Goal: Find specific page/section: Find specific page/section

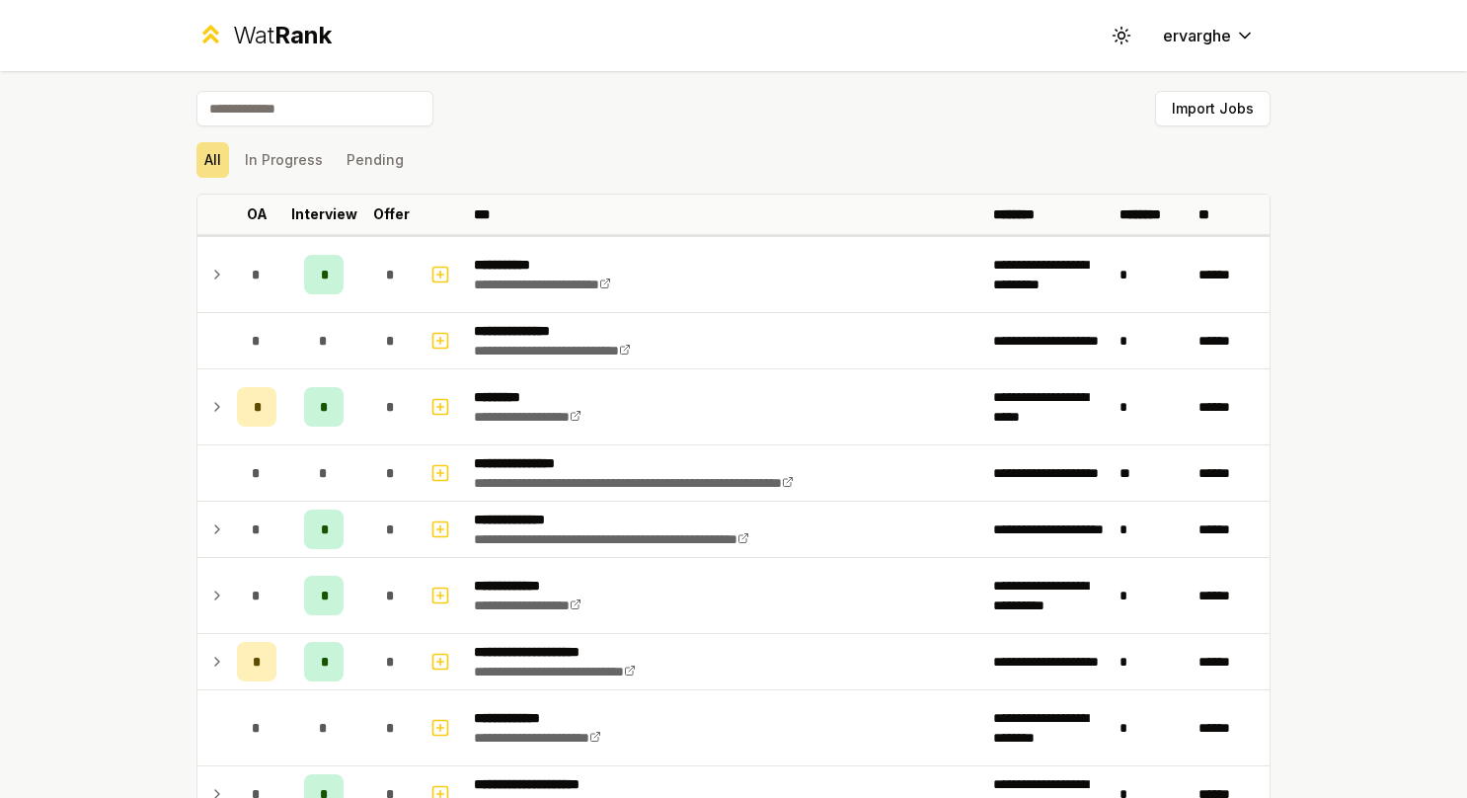
scroll to position [2468, 0]
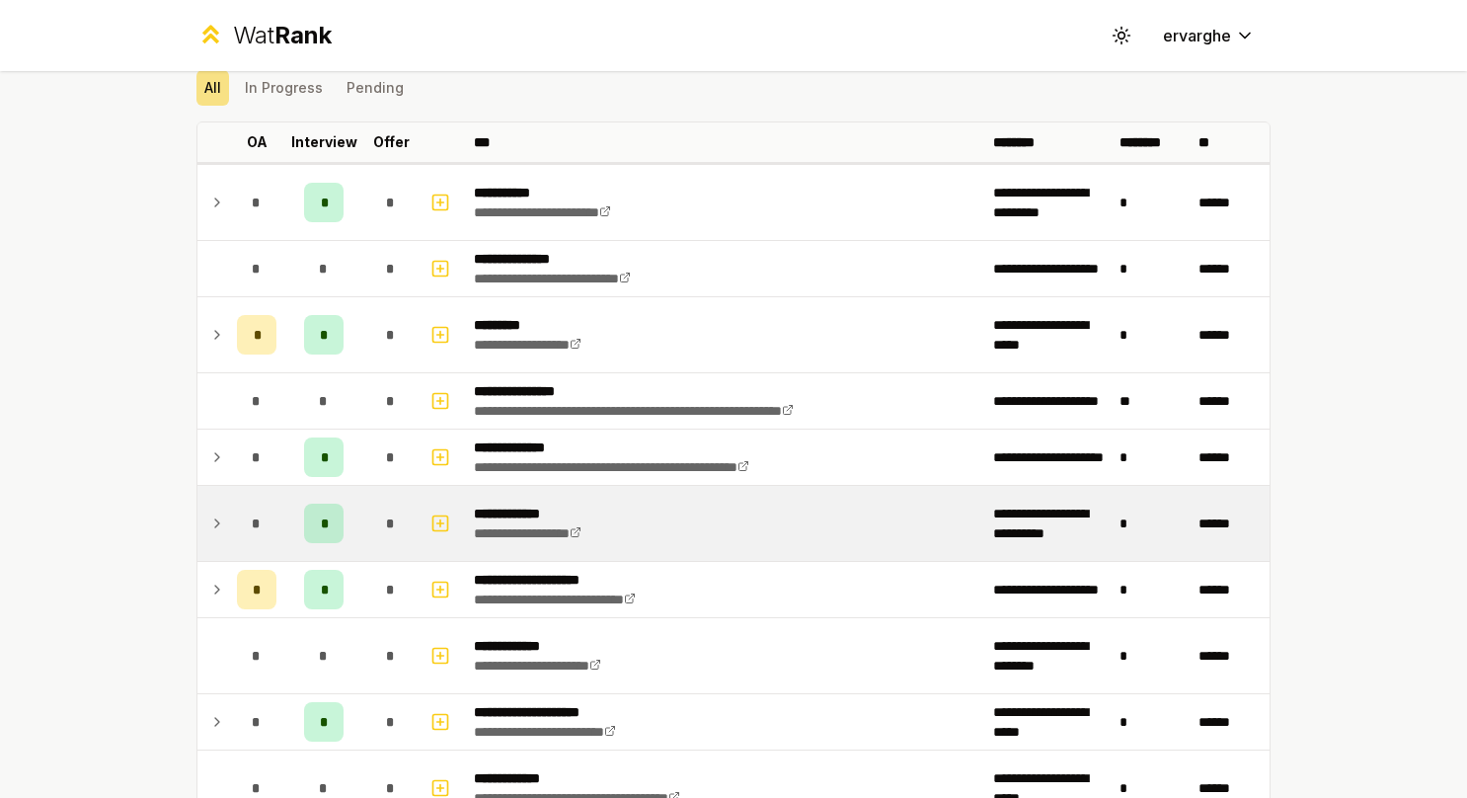
scroll to position [99, 0]
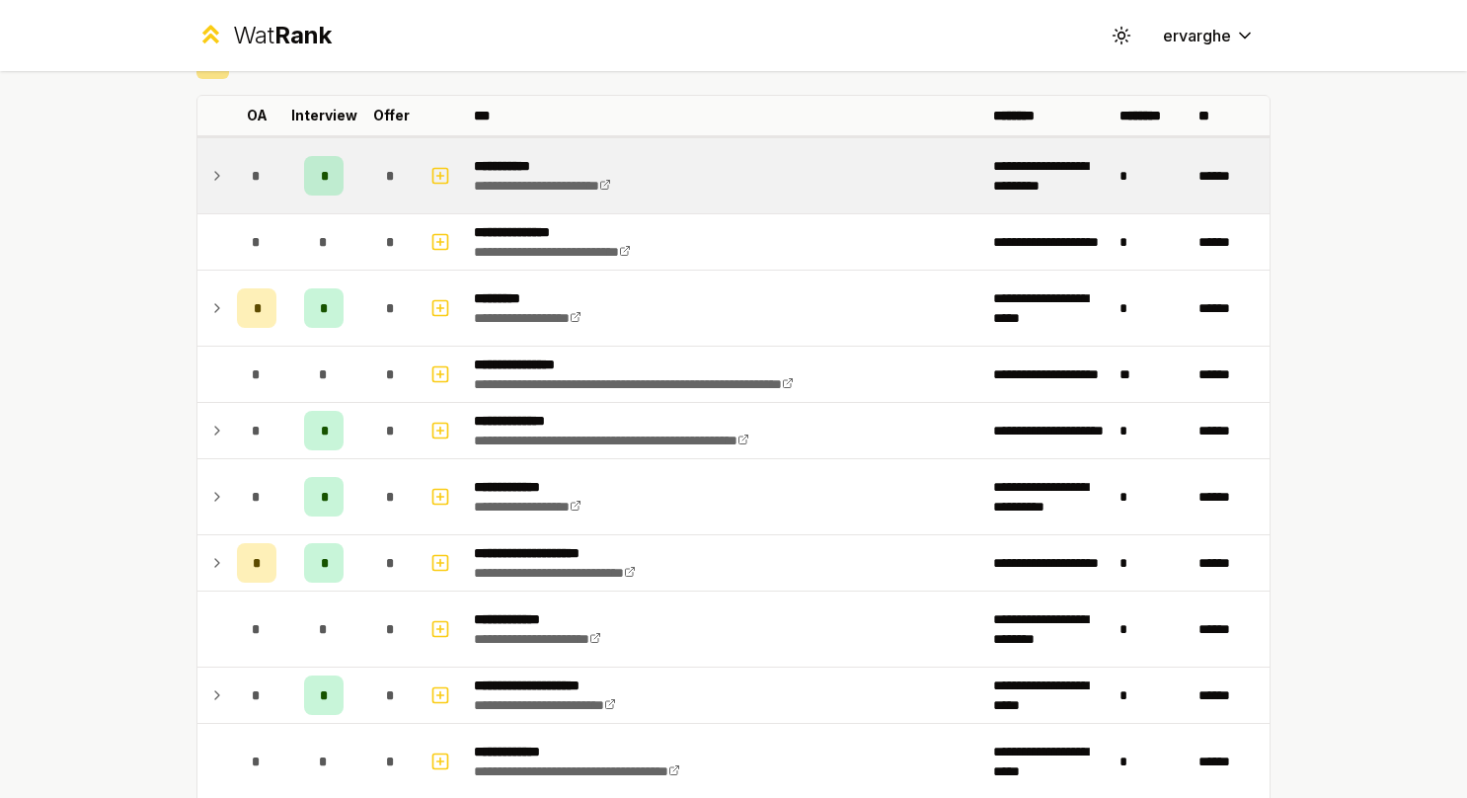
click at [197, 170] on td at bounding box center [213, 175] width 32 height 75
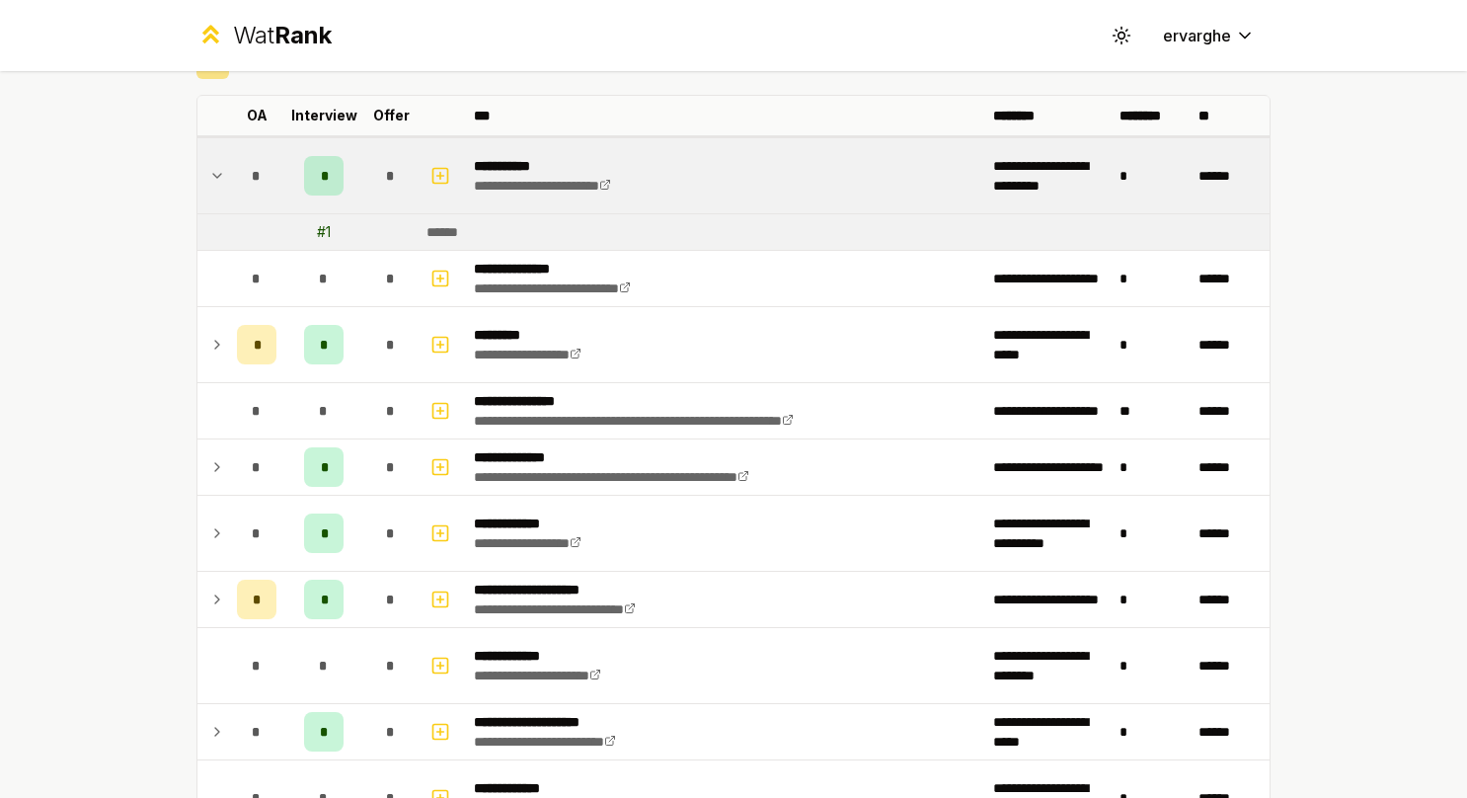
click at [197, 173] on td at bounding box center [213, 175] width 32 height 75
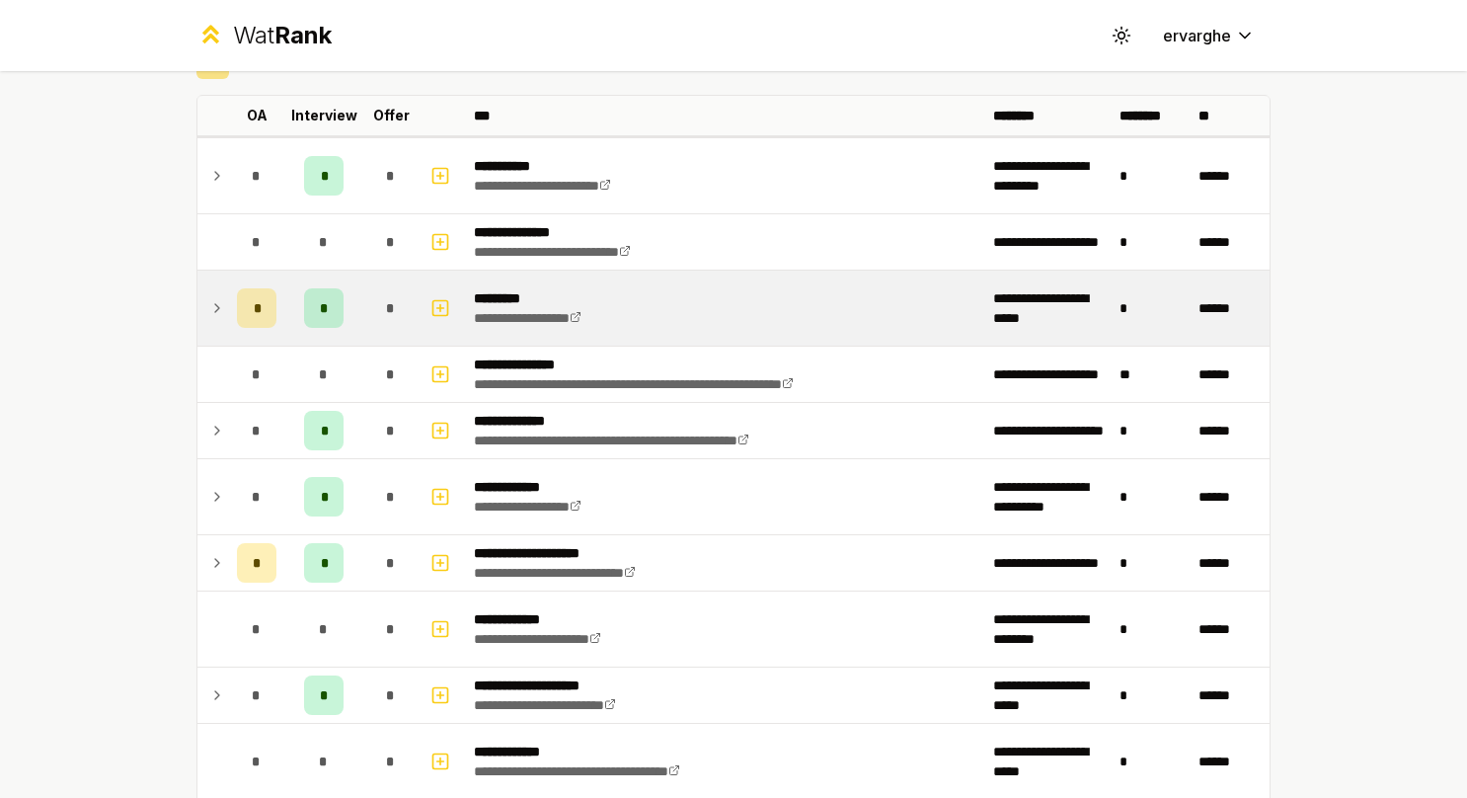
click at [209, 304] on icon at bounding box center [217, 308] width 16 height 24
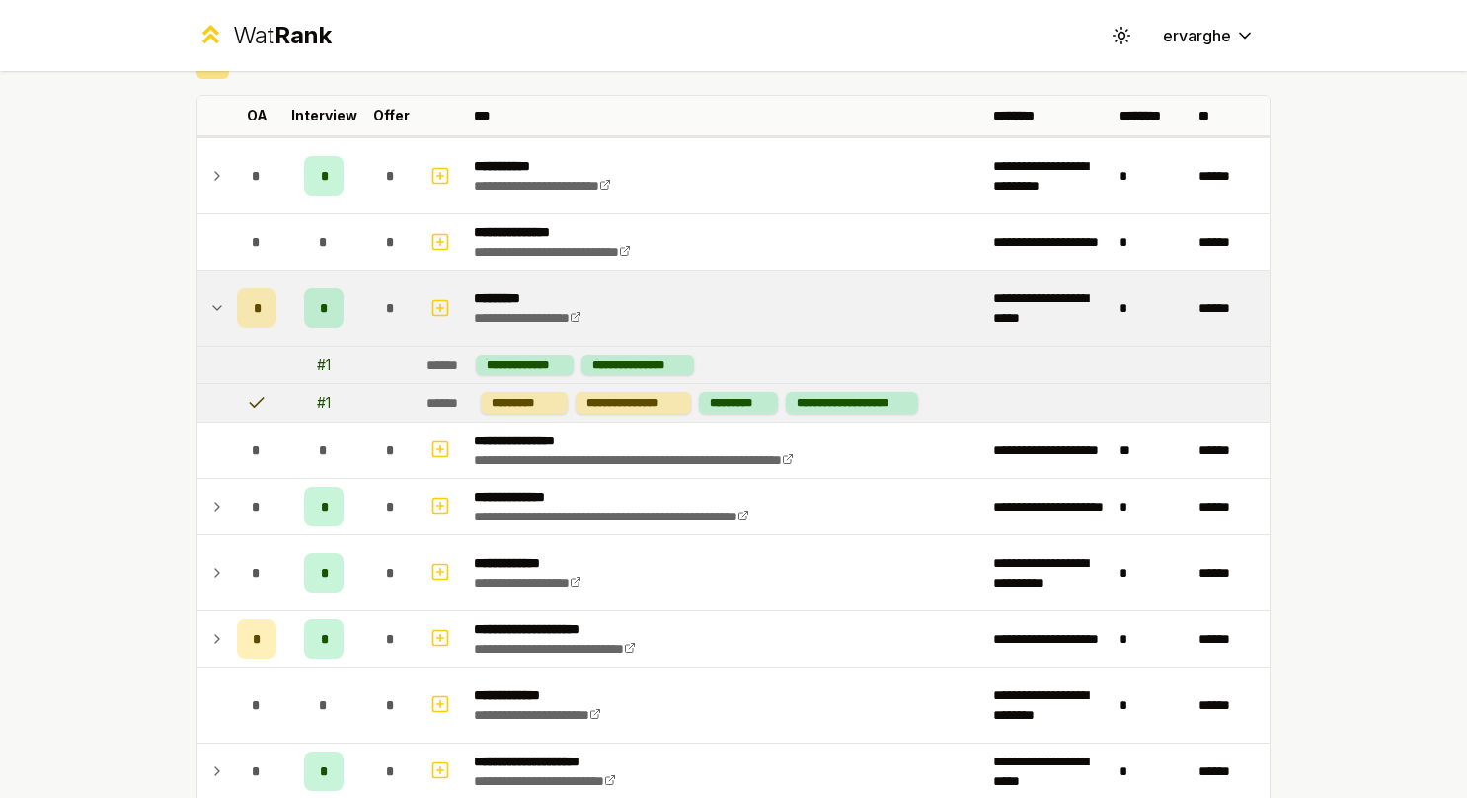
click at [209, 304] on icon at bounding box center [217, 308] width 16 height 24
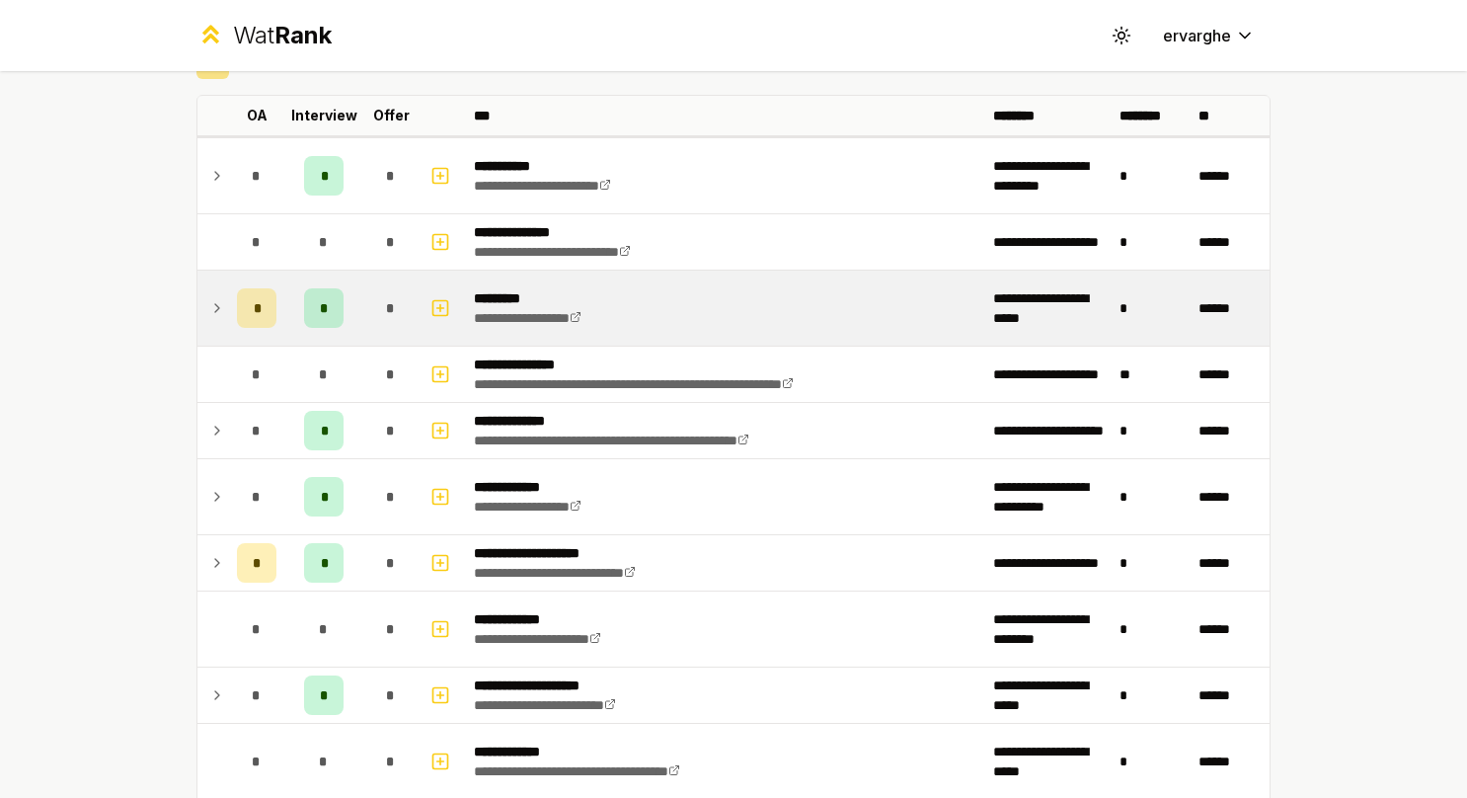
click at [209, 304] on icon at bounding box center [217, 308] width 16 height 24
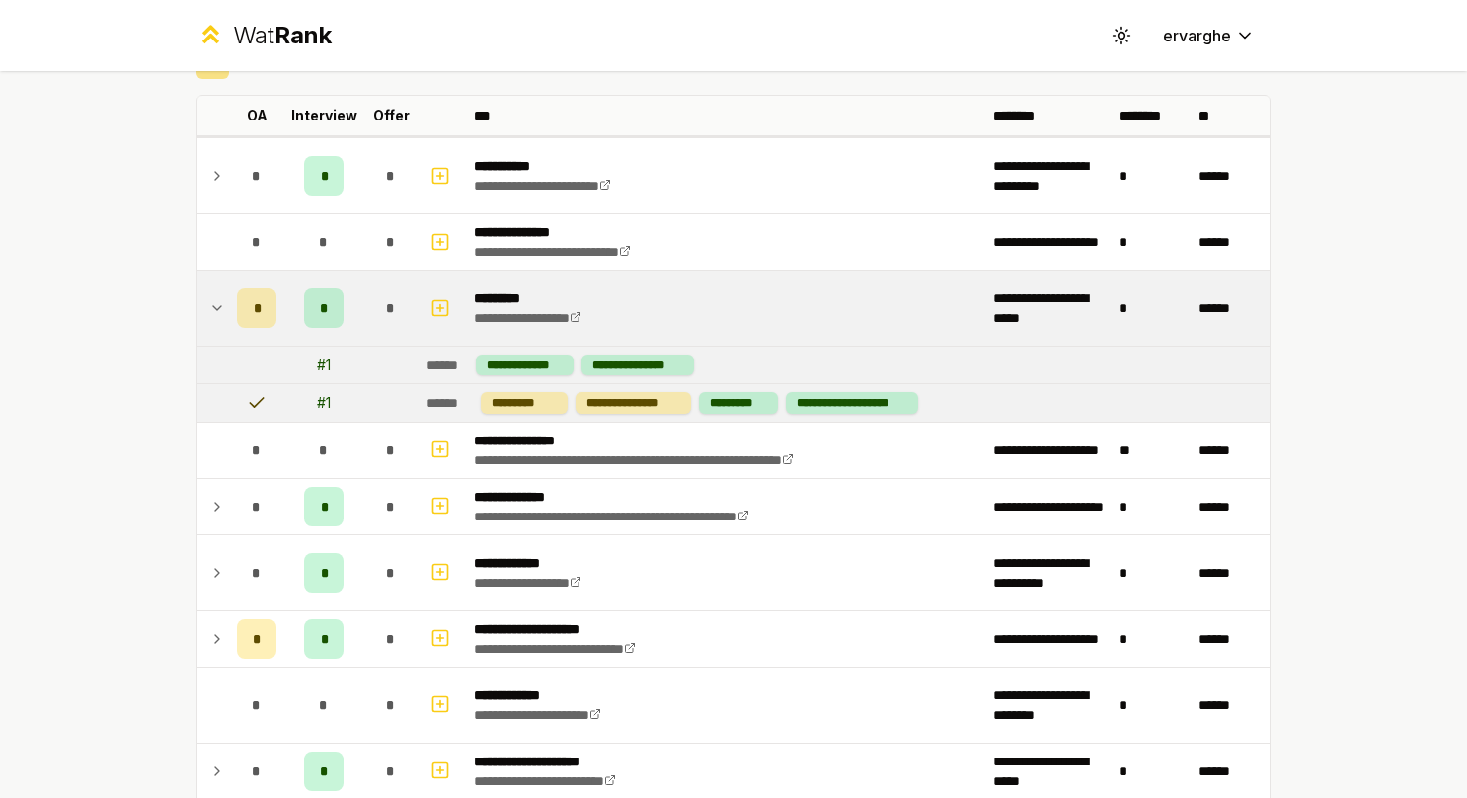
click at [209, 304] on icon at bounding box center [217, 308] width 16 height 24
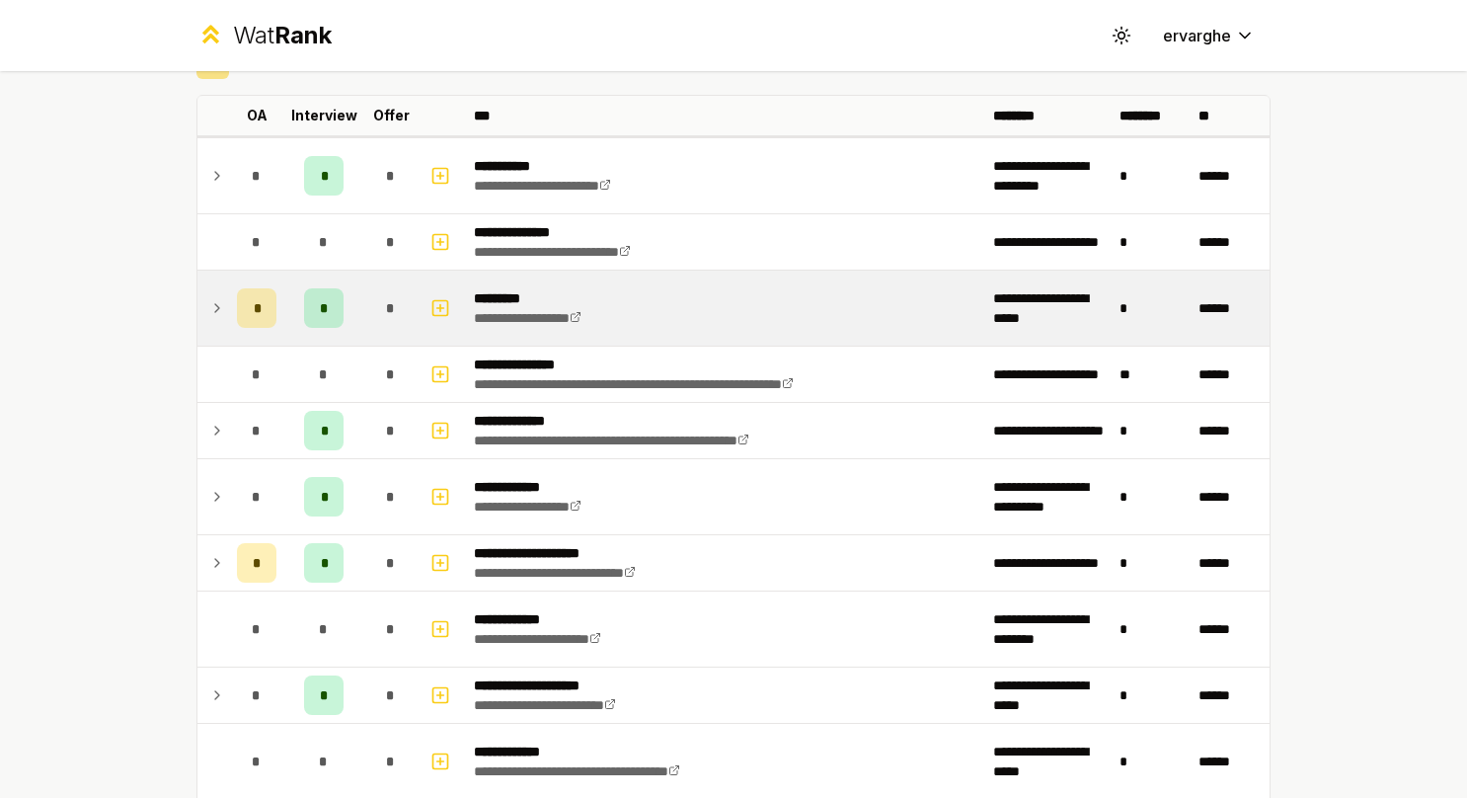
scroll to position [197, 0]
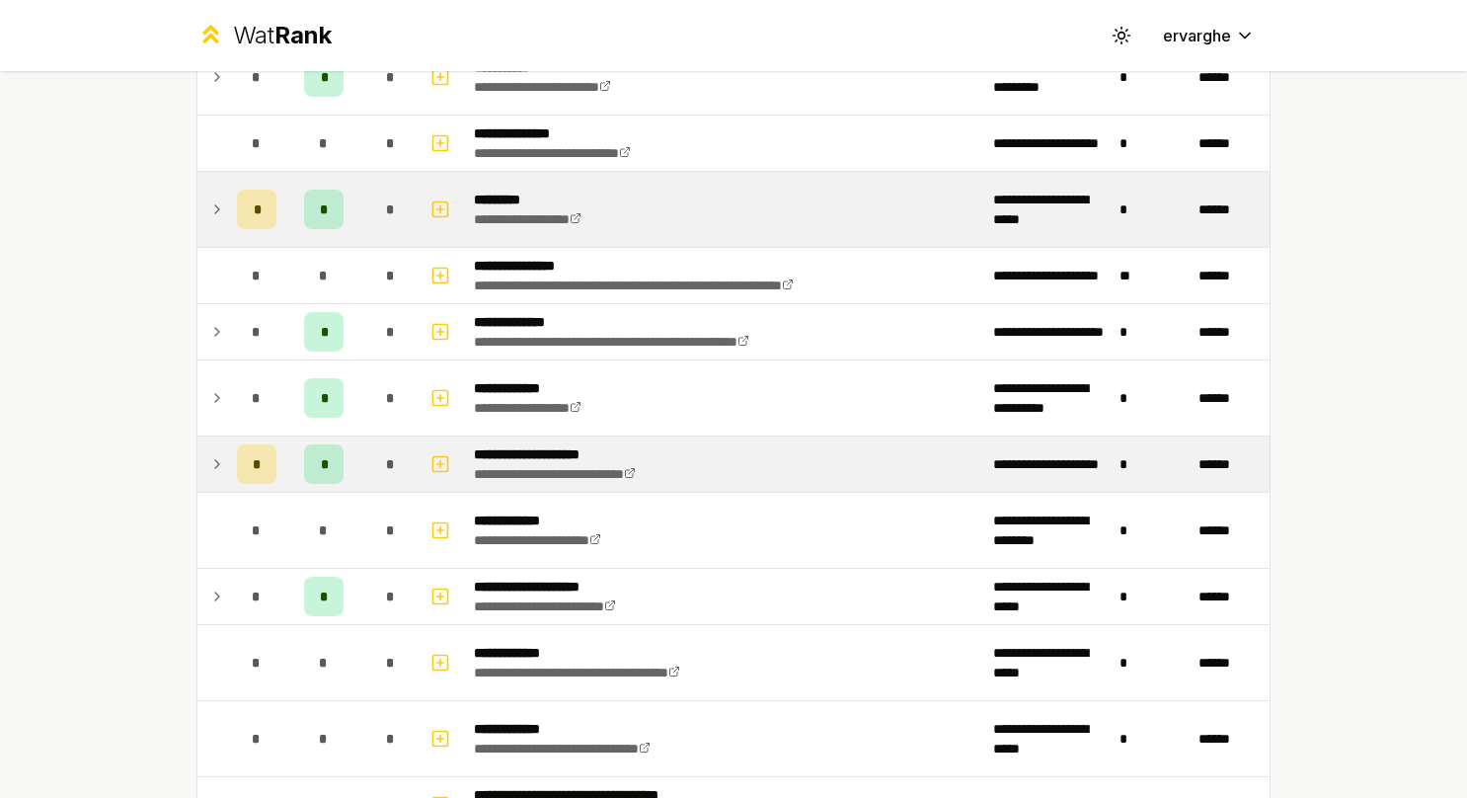
click at [197, 452] on td at bounding box center [213, 463] width 32 height 55
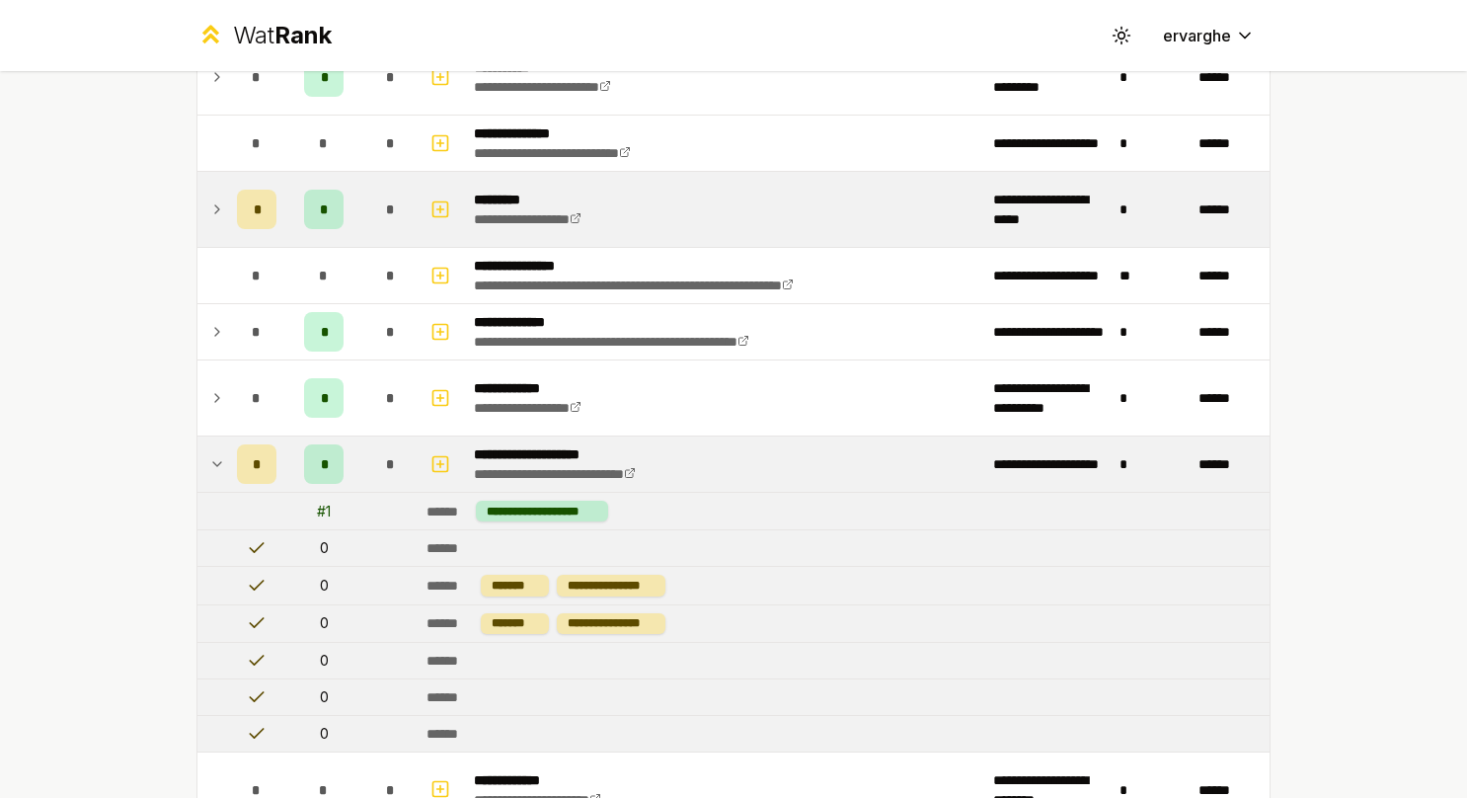
click at [197, 452] on td at bounding box center [213, 463] width 32 height 55
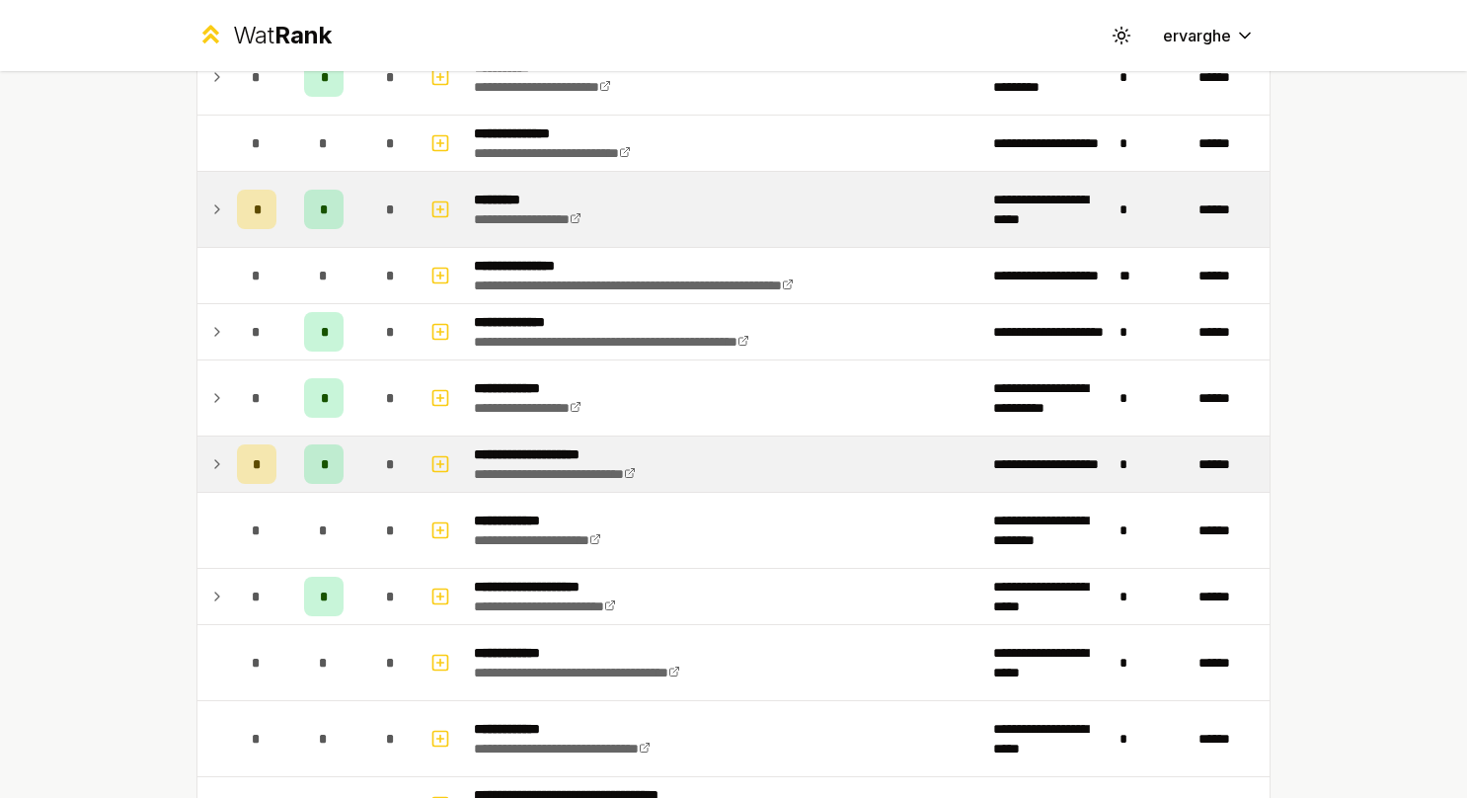
scroll to position [395, 0]
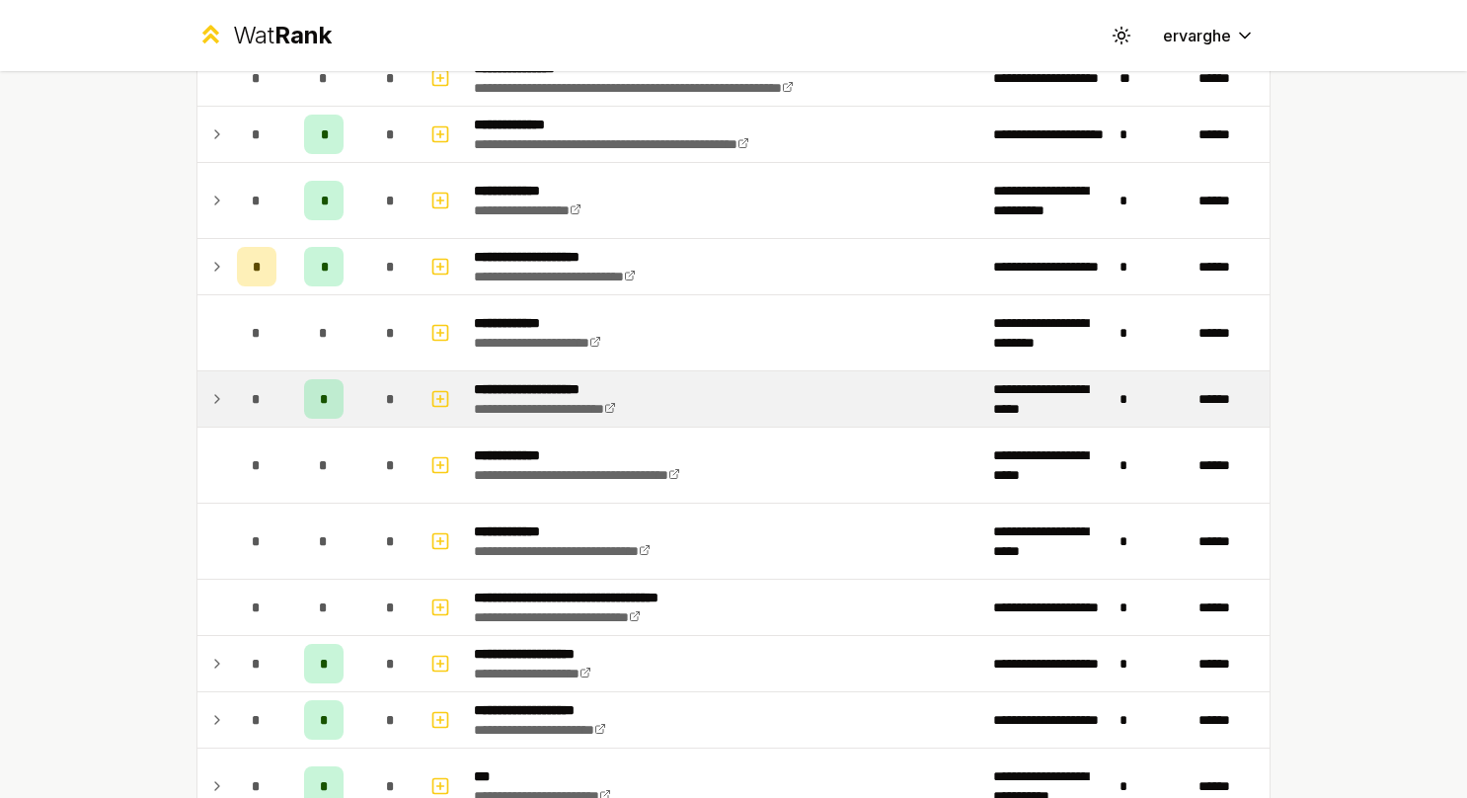
click at [198, 407] on td at bounding box center [213, 398] width 32 height 55
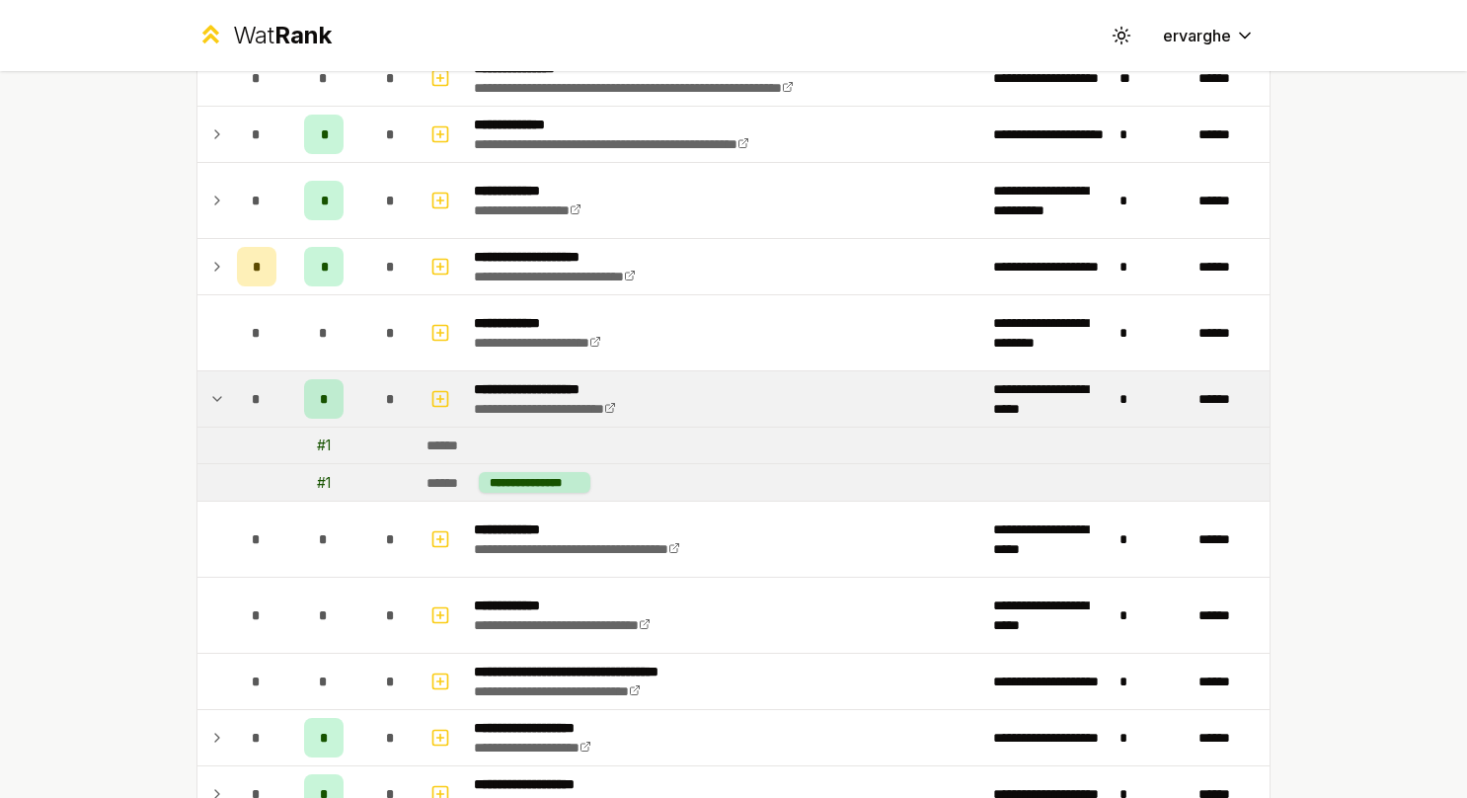
click at [197, 407] on td at bounding box center [213, 398] width 32 height 55
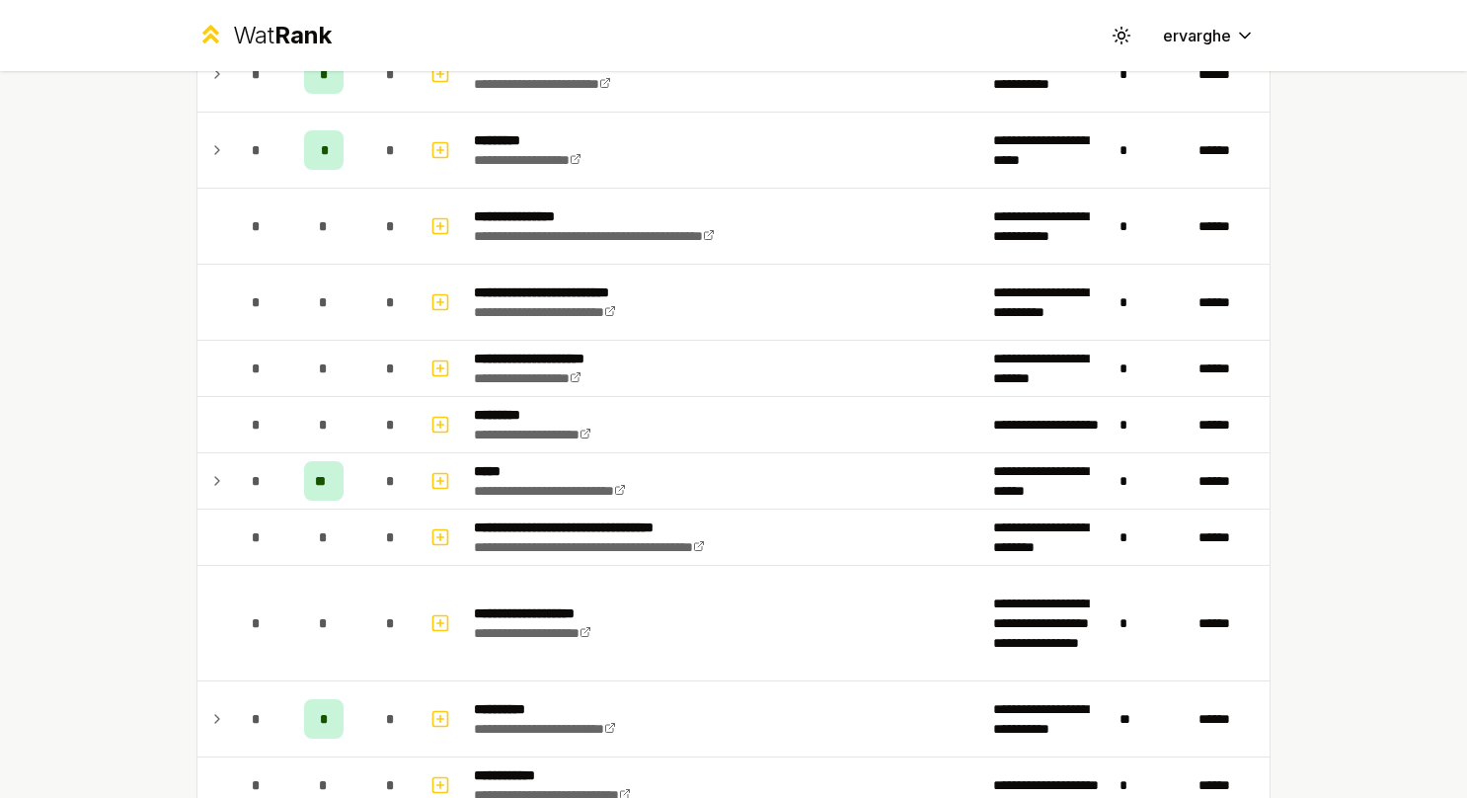
scroll to position [1283, 0]
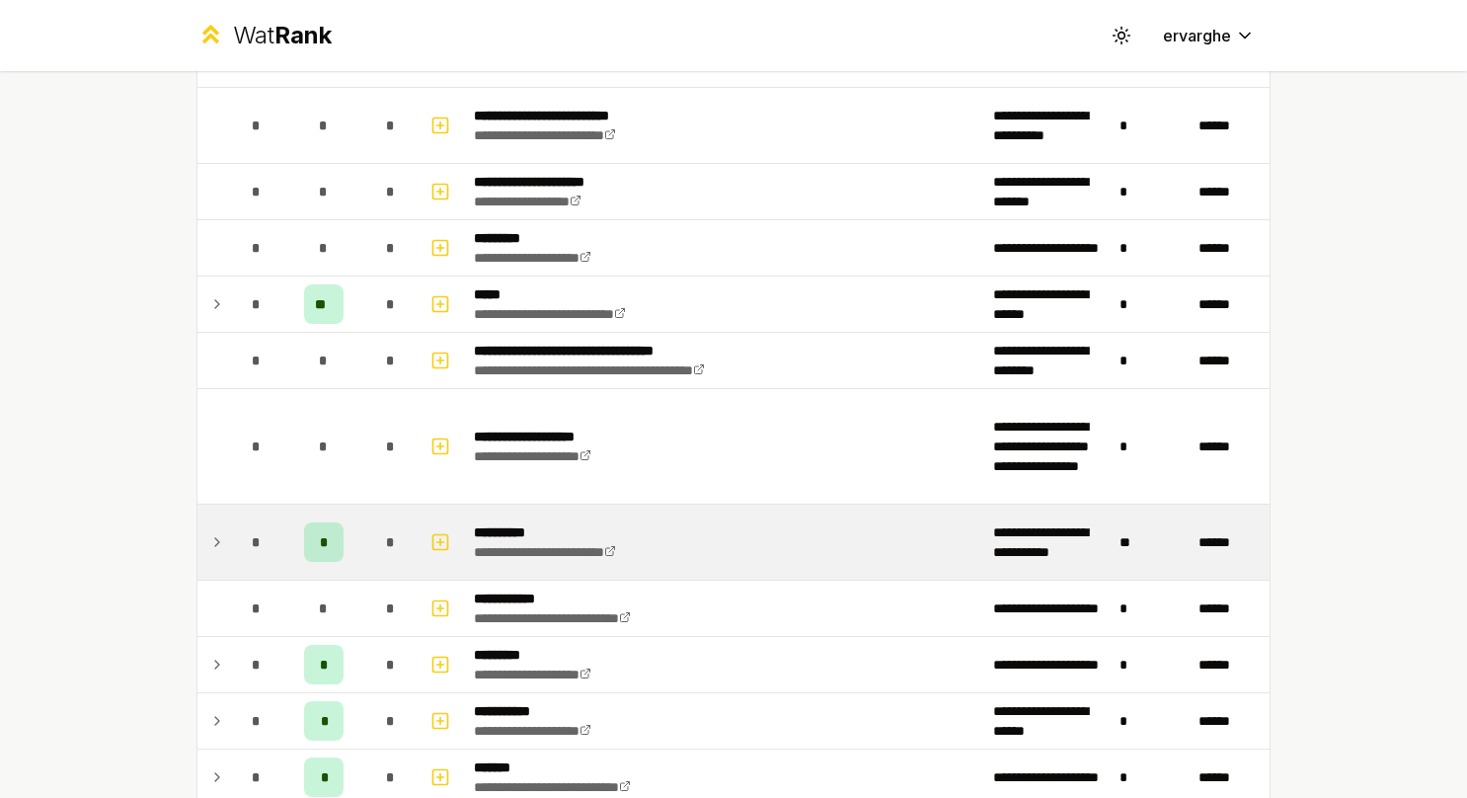
click at [209, 530] on icon at bounding box center [217, 542] width 16 height 24
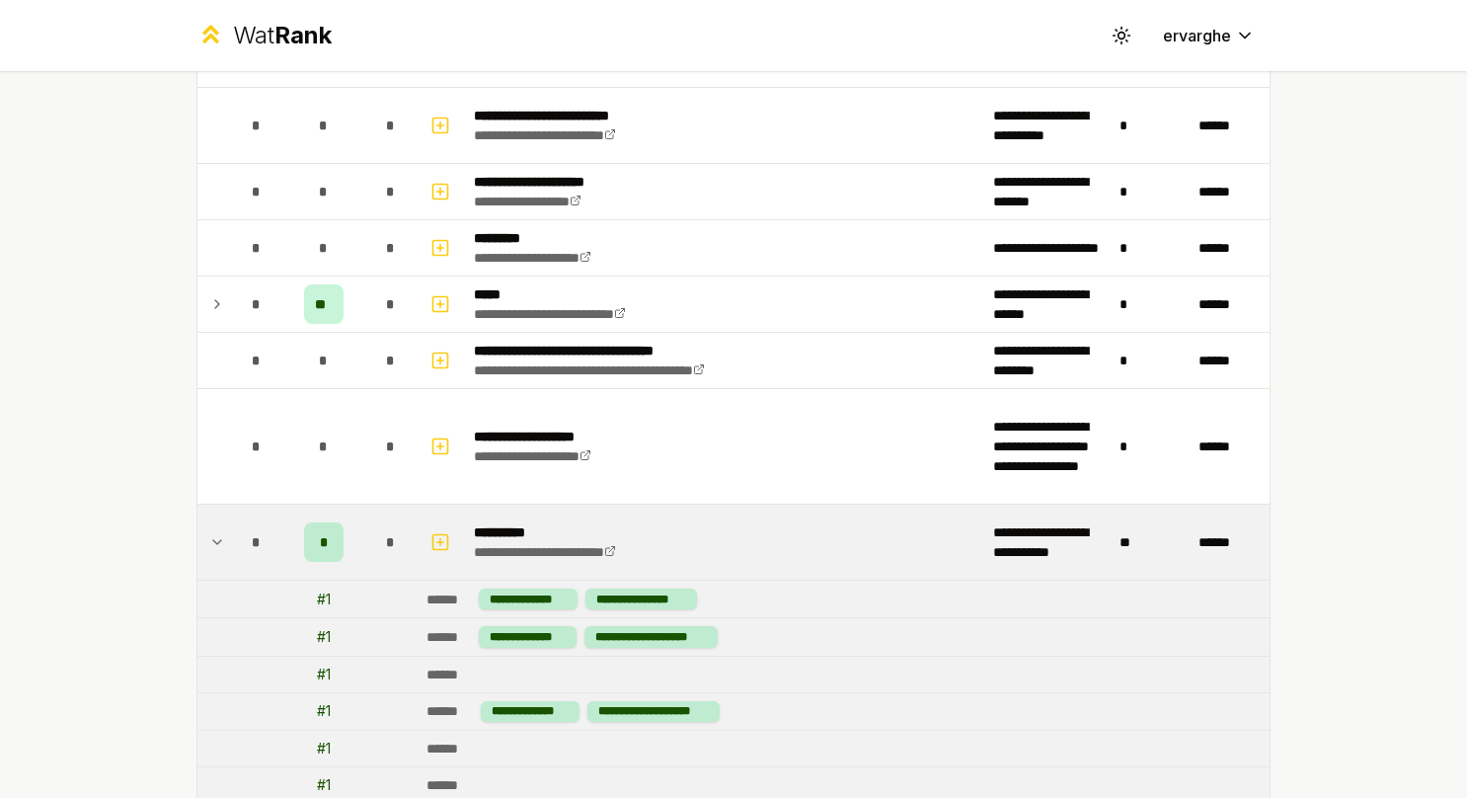
click at [209, 530] on icon at bounding box center [217, 542] width 16 height 24
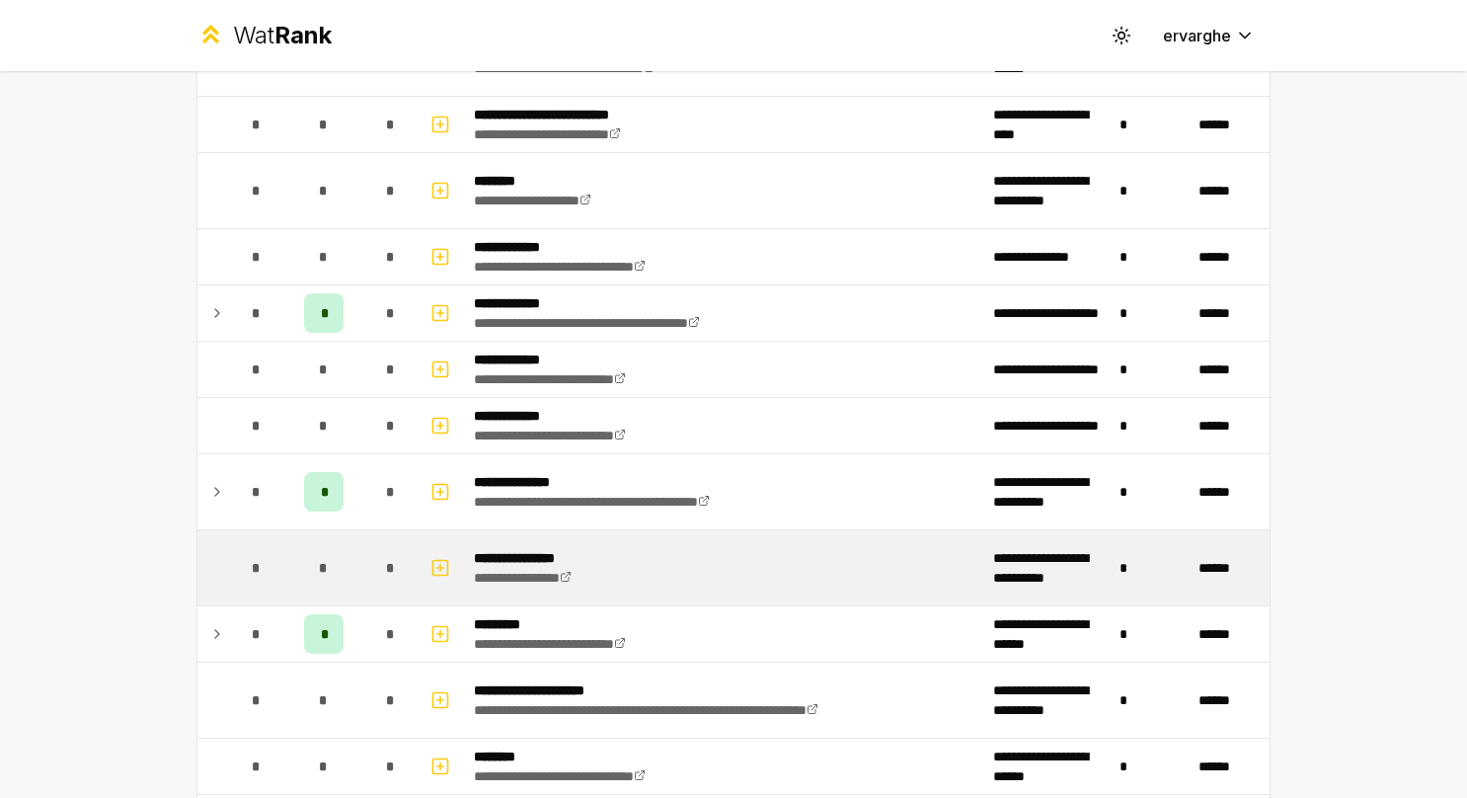
scroll to position [3960, 0]
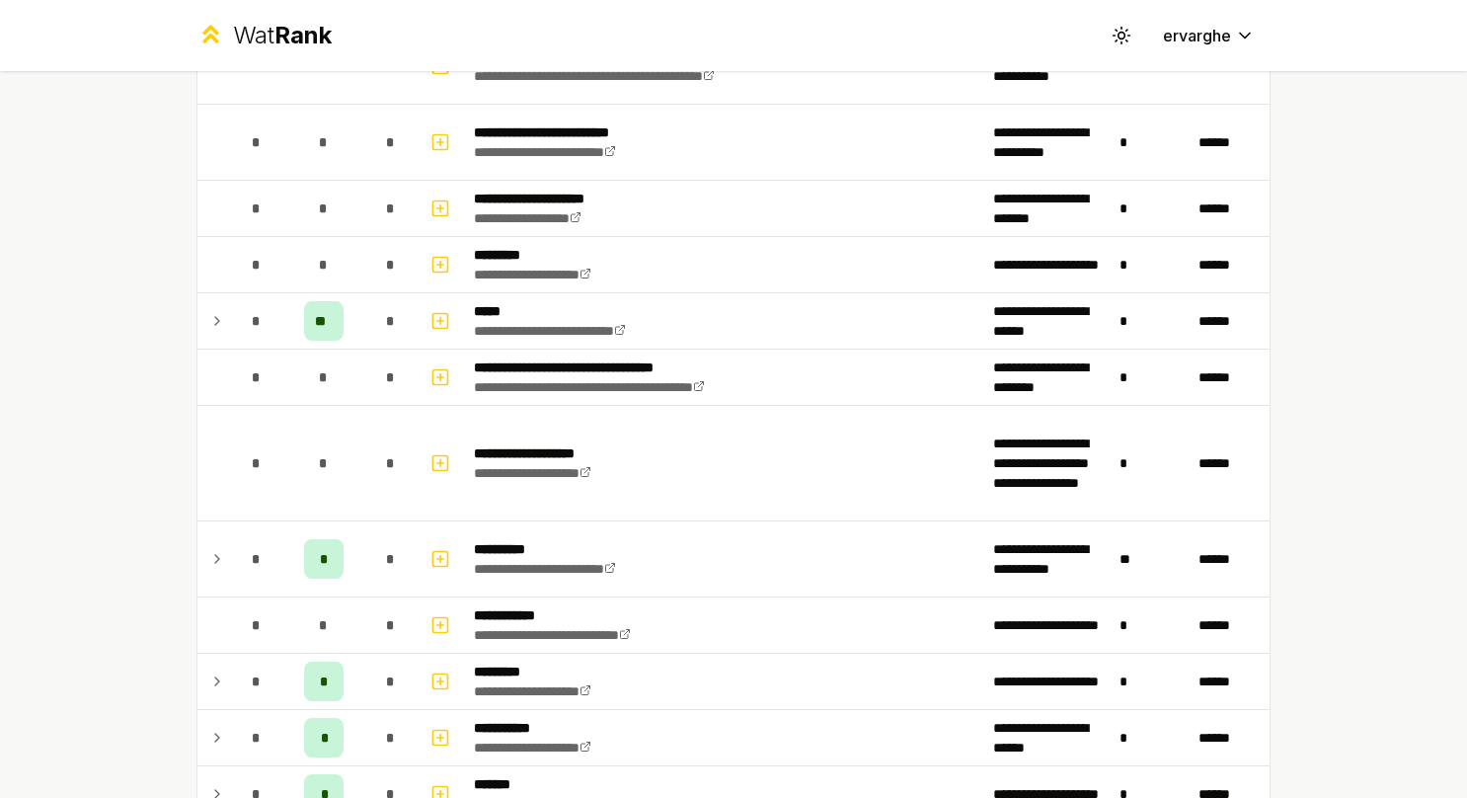
scroll to position [1382, 0]
